Goal: Navigation & Orientation: Find specific page/section

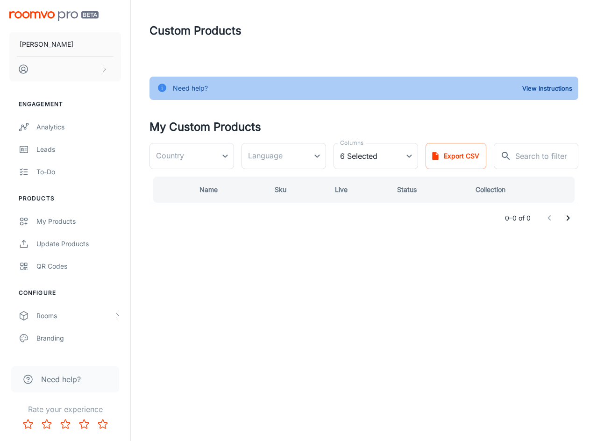
type input "[GEOGRAPHIC_DATA]"
type input "nl-nl"
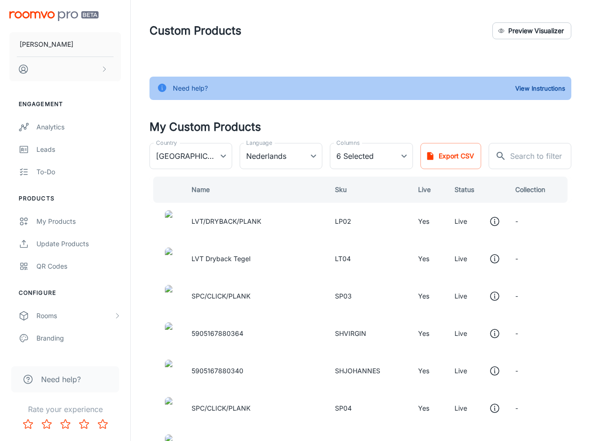
click at [76, 277] on div "Engagement Analytics Leads To-do Products My Products Update Products QR Codes …" at bounding box center [65, 266] width 130 height 355
click at [78, 268] on div "QR Codes" at bounding box center [78, 266] width 84 height 10
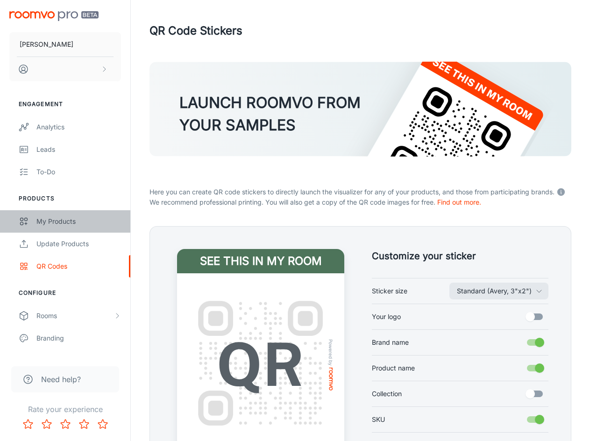
click at [77, 223] on div "My Products" at bounding box center [78, 221] width 84 height 10
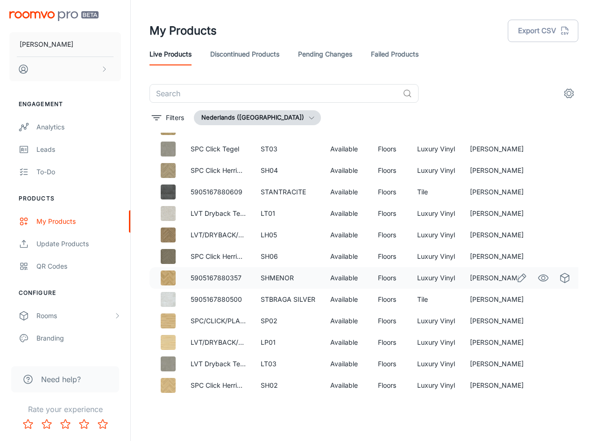
scroll to position [653, 0]
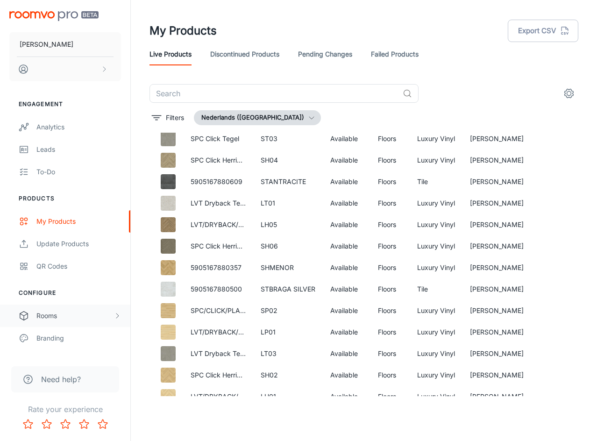
click at [85, 315] on div "Rooms" at bounding box center [74, 315] width 77 height 10
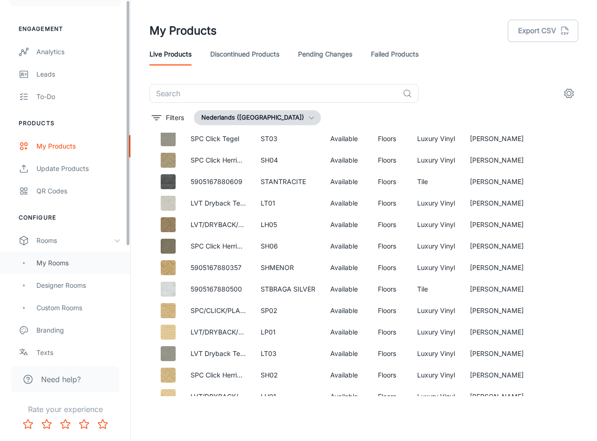
scroll to position [93, 0]
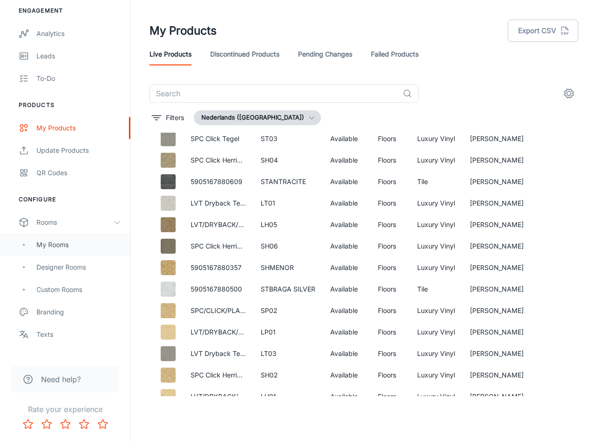
click at [83, 249] on div "My Rooms" at bounding box center [78, 244] width 84 height 10
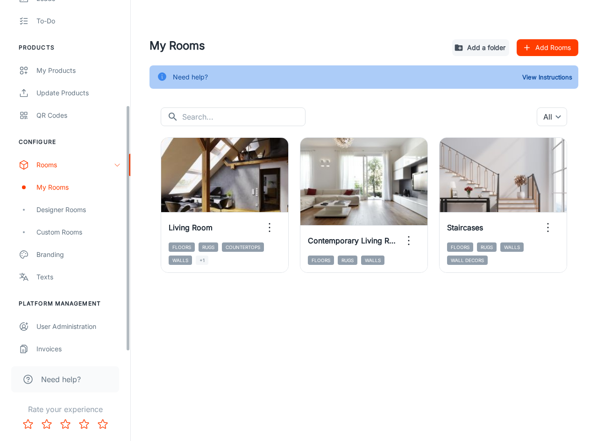
scroll to position [156, 0]
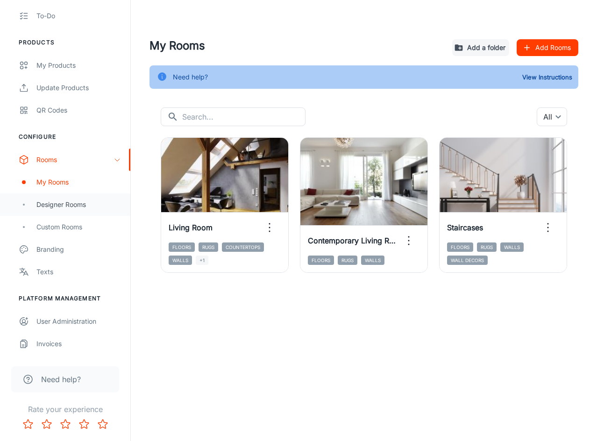
click at [69, 210] on div "Designer Rooms" at bounding box center [65, 204] width 130 height 22
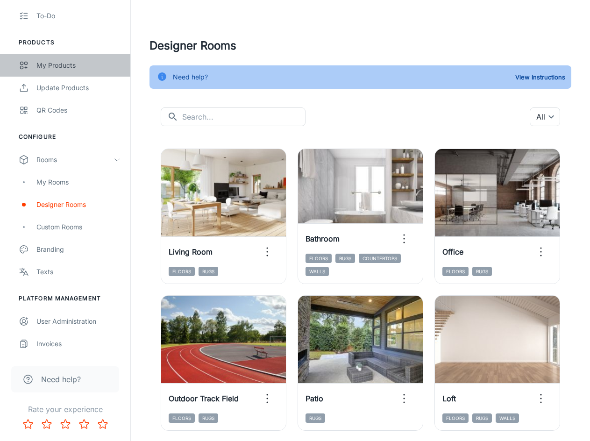
click at [70, 67] on div "My Products" at bounding box center [78, 65] width 84 height 10
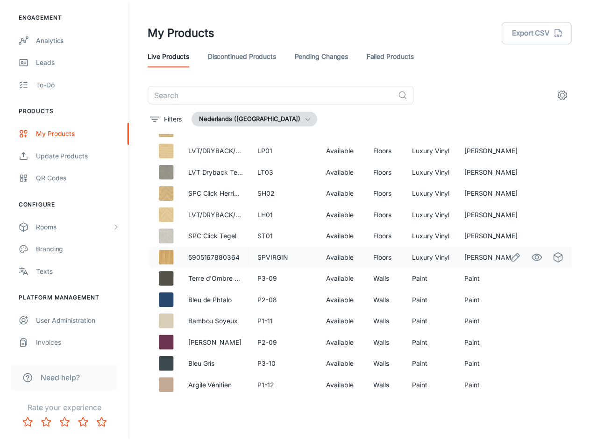
scroll to position [838, 0]
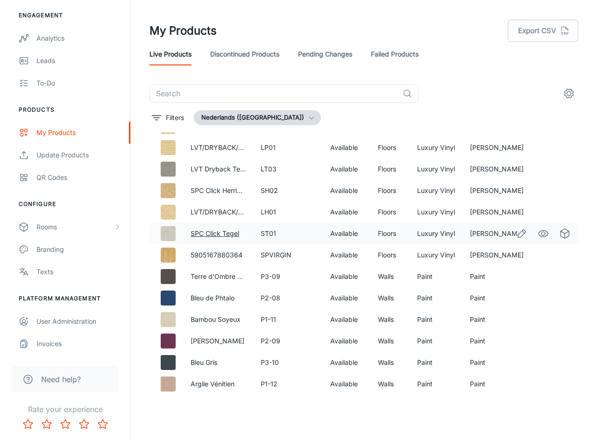
click at [225, 232] on link "SPC Click Tegel" at bounding box center [214, 233] width 49 height 8
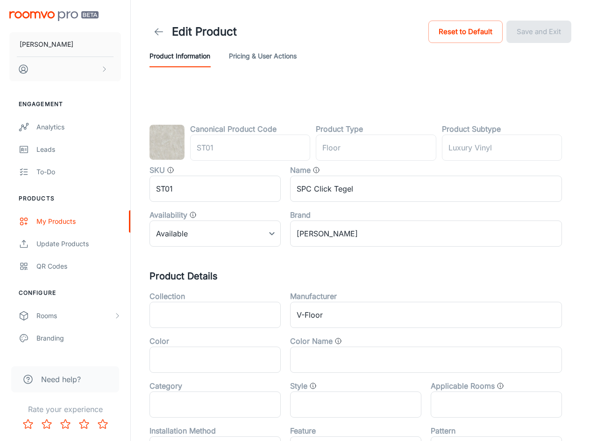
type input "vloer"
type input "Luxevinyl"
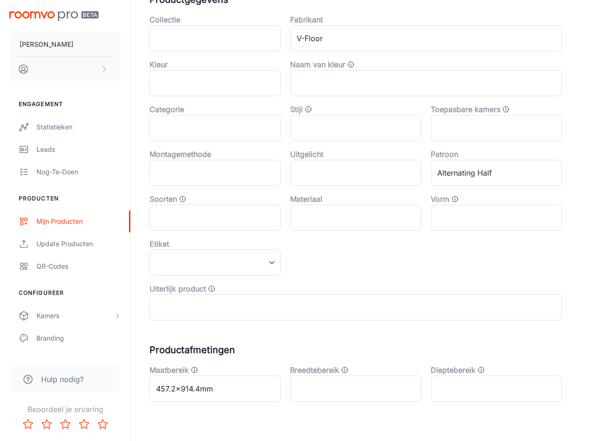
scroll to position [297, 0]
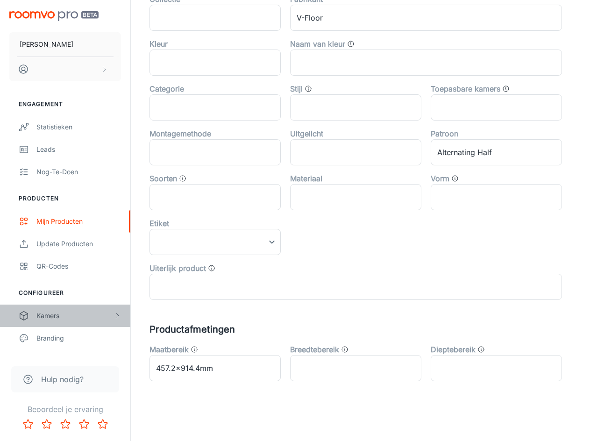
drag, startPoint x: 58, startPoint y: 271, endPoint x: 48, endPoint y: 317, distance: 47.3
click at [48, 317] on div "Kamers" at bounding box center [74, 315] width 77 height 10
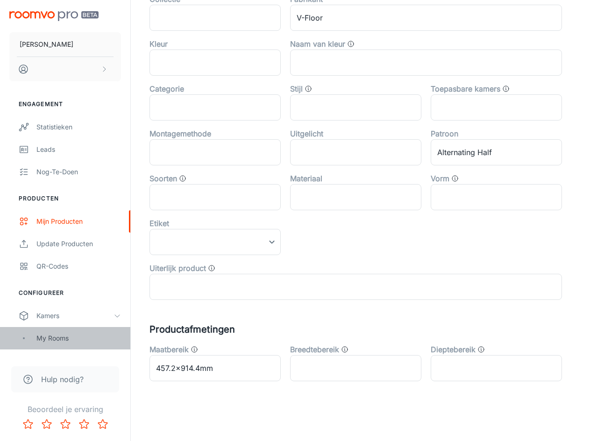
click at [52, 333] on div "My Rooms" at bounding box center [78, 338] width 84 height 10
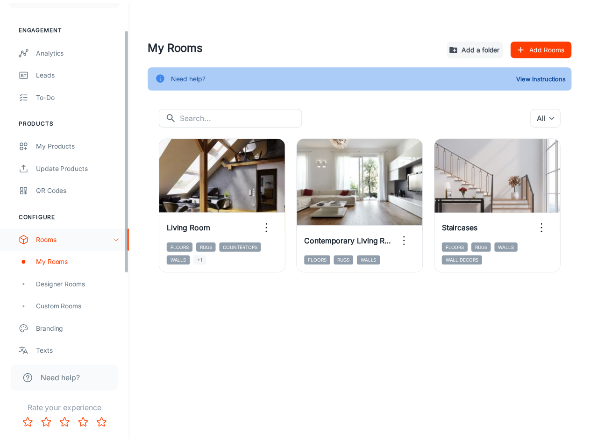
scroll to position [93, 0]
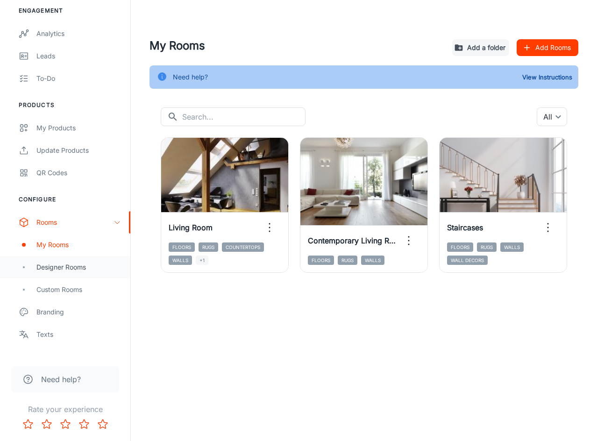
click at [73, 274] on div "Designer Rooms" at bounding box center [65, 267] width 130 height 22
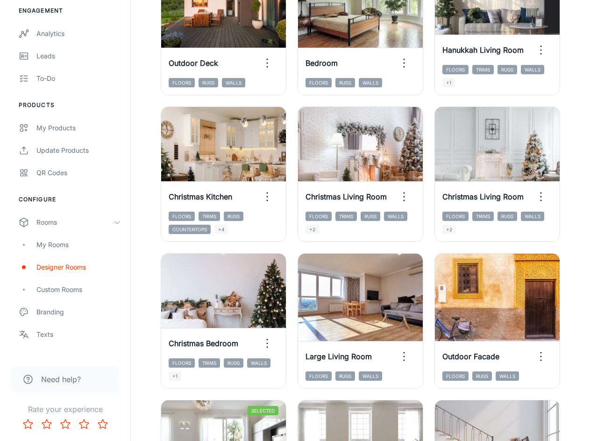
scroll to position [934, 0]
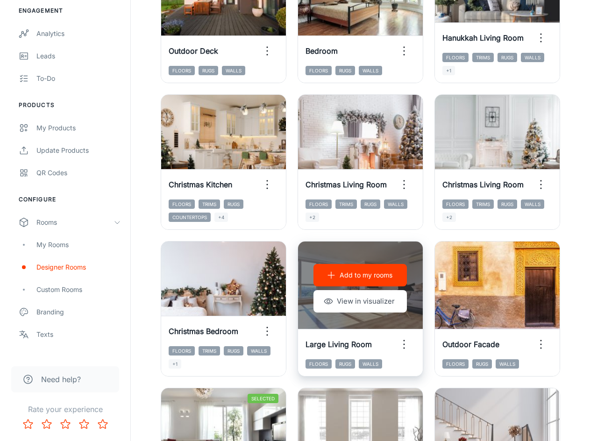
click at [360, 330] on div "Large Living Room" at bounding box center [360, 344] width 125 height 30
click at [361, 298] on button "View in visualizer" at bounding box center [359, 301] width 93 height 22
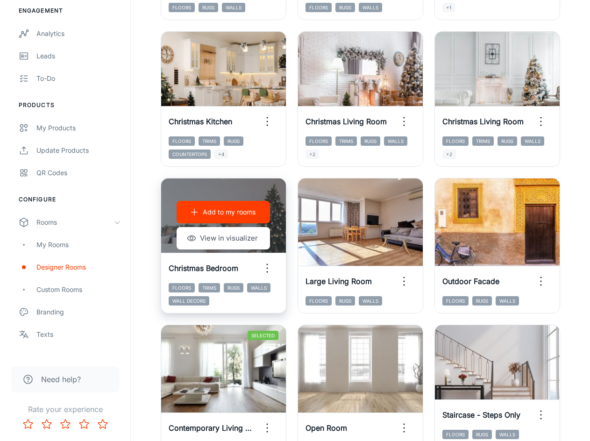
scroll to position [1388, 0]
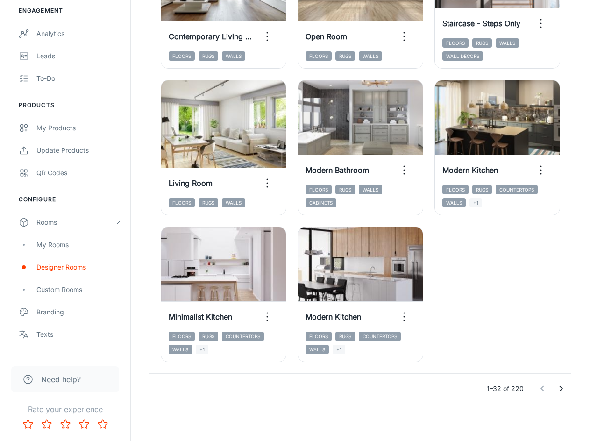
click at [565, 384] on icon "Go to next page" at bounding box center [560, 388] width 11 height 11
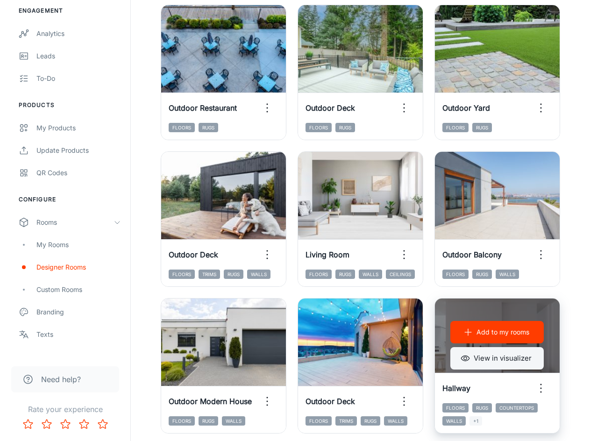
scroll to position [874, 0]
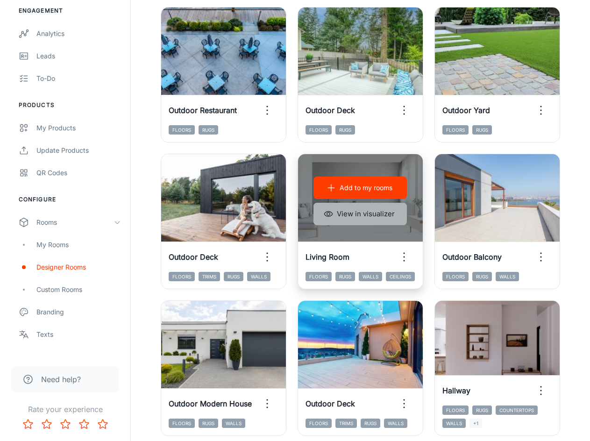
click at [381, 211] on button "View in visualizer" at bounding box center [359, 214] width 93 height 22
